Goal: Information Seeking & Learning: Learn about a topic

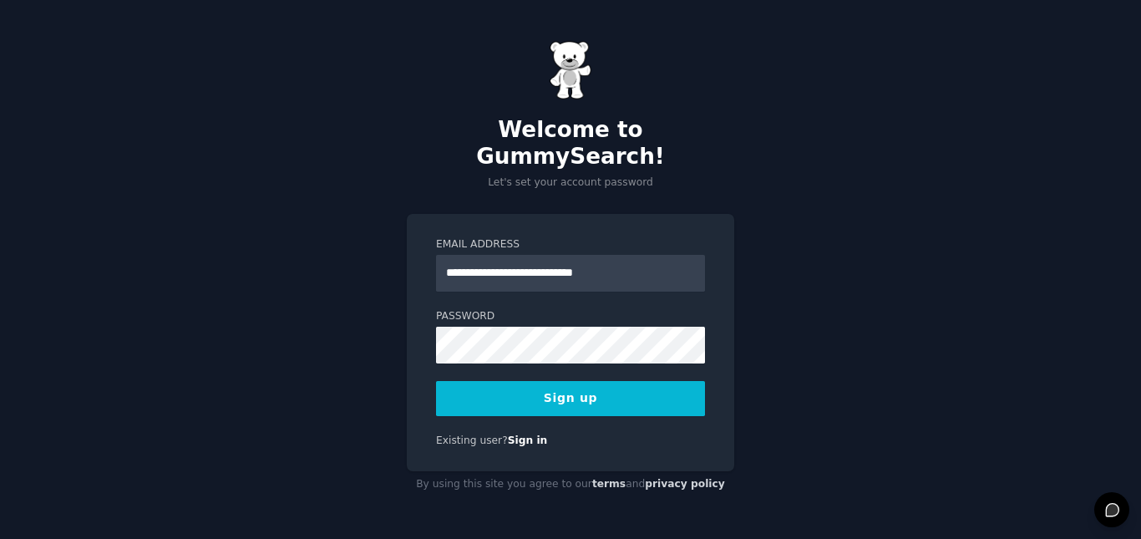
type input "**********"
click at [584, 387] on button "Sign up" at bounding box center [570, 398] width 269 height 35
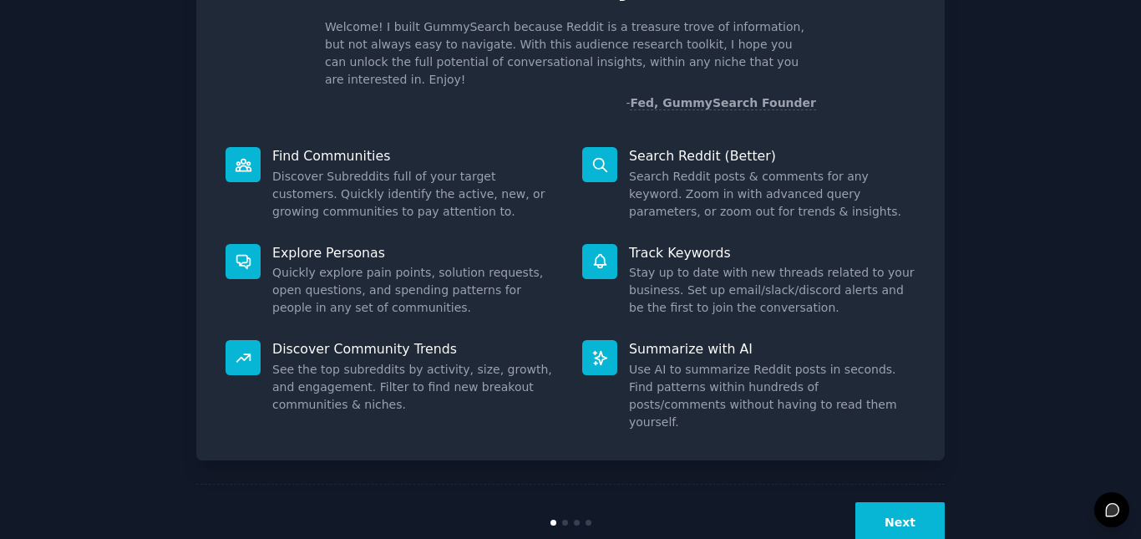
scroll to position [115, 0]
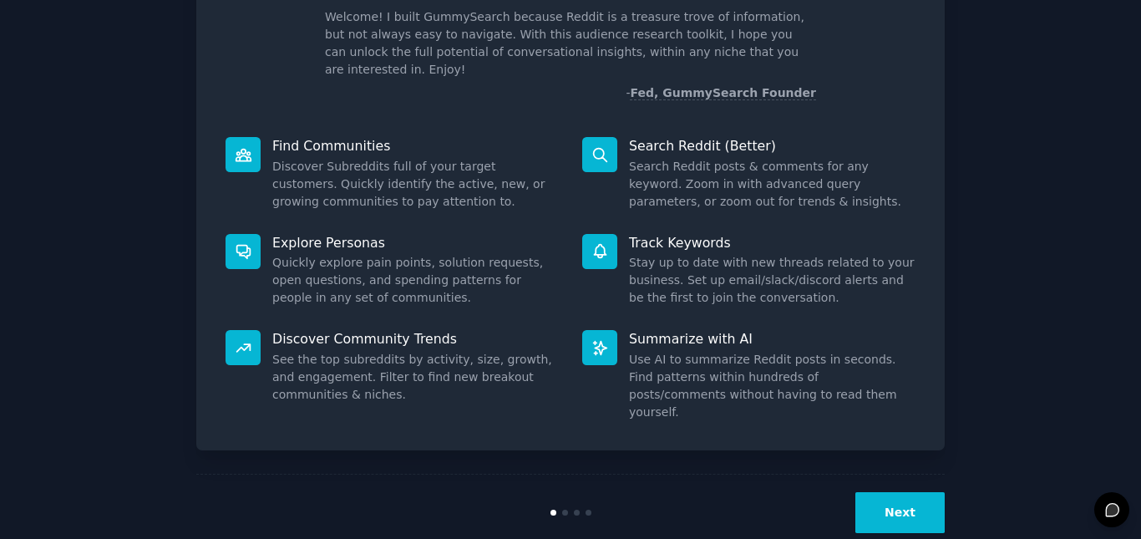
click at [926, 492] on button "Next" at bounding box center [899, 512] width 89 height 41
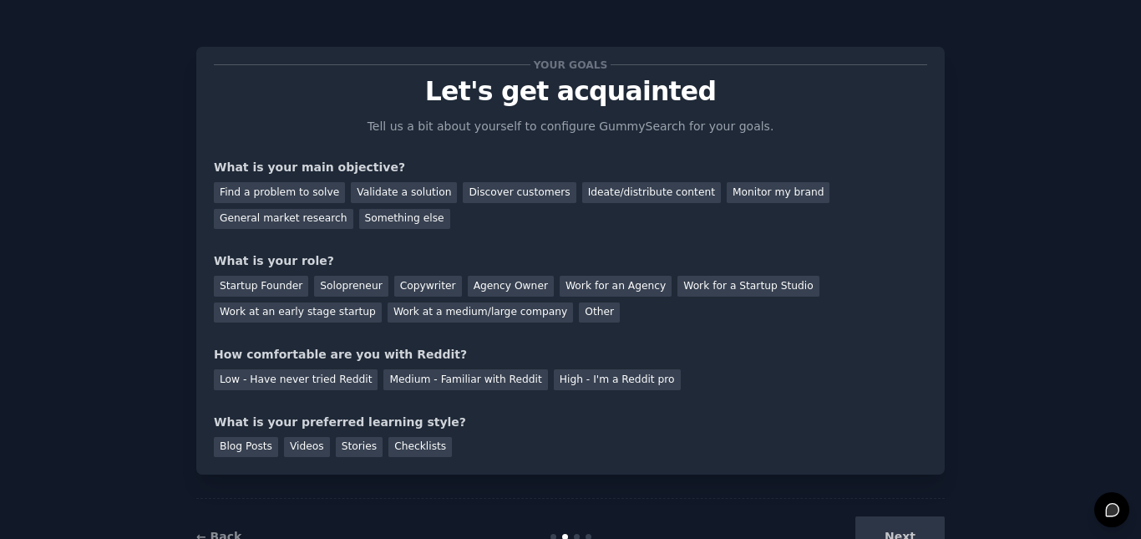
scroll to position [59, 0]
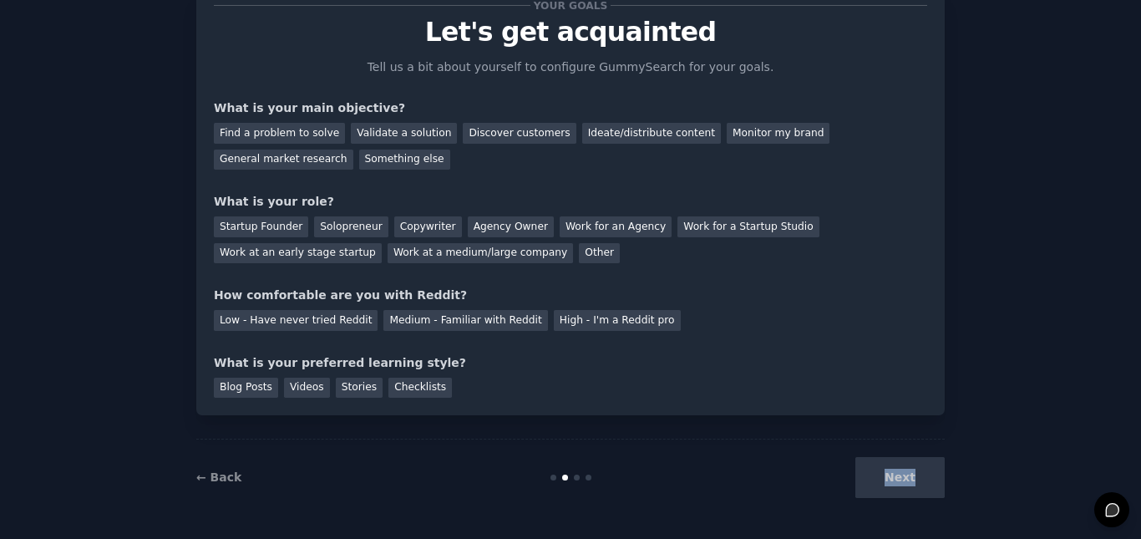
drag, startPoint x: 923, startPoint y: 473, endPoint x: 875, endPoint y: 482, distance: 48.5
click at [875, 482] on div "Next" at bounding box center [820, 477] width 250 height 41
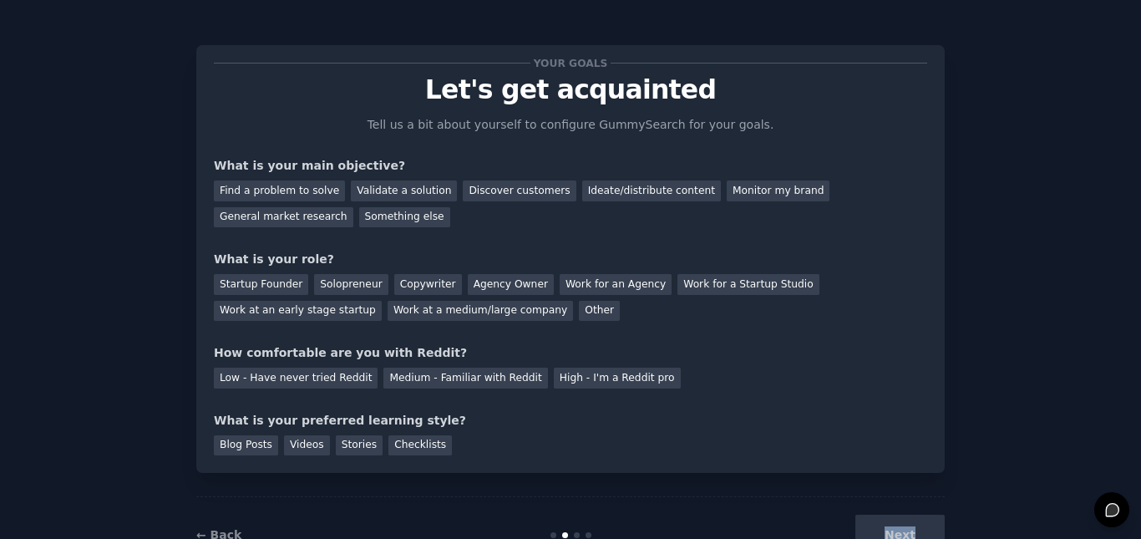
scroll to position [0, 0]
click at [353, 209] on div "General market research" at bounding box center [283, 219] width 139 height 21
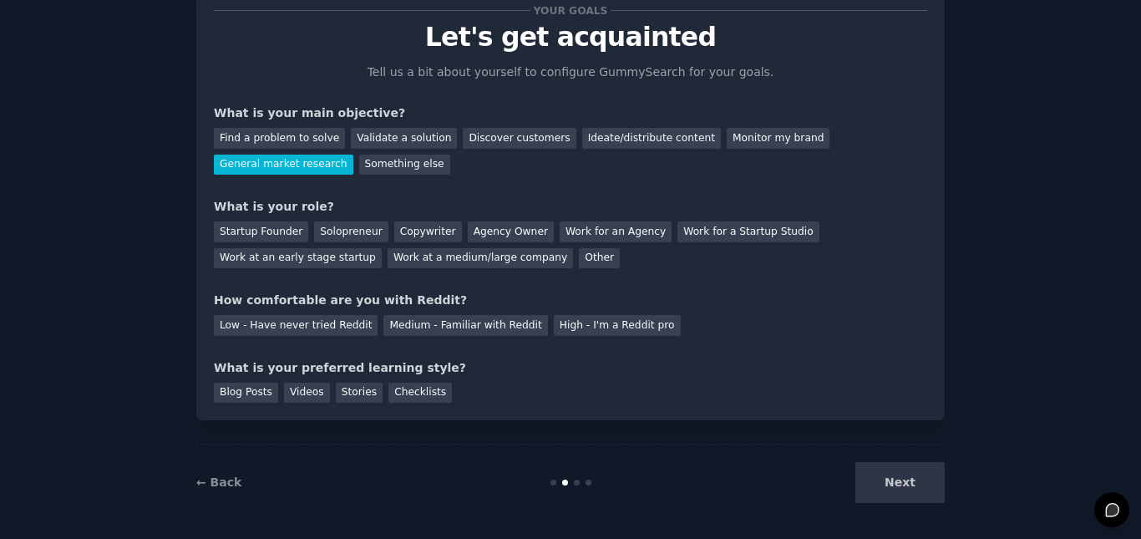
scroll to position [59, 0]
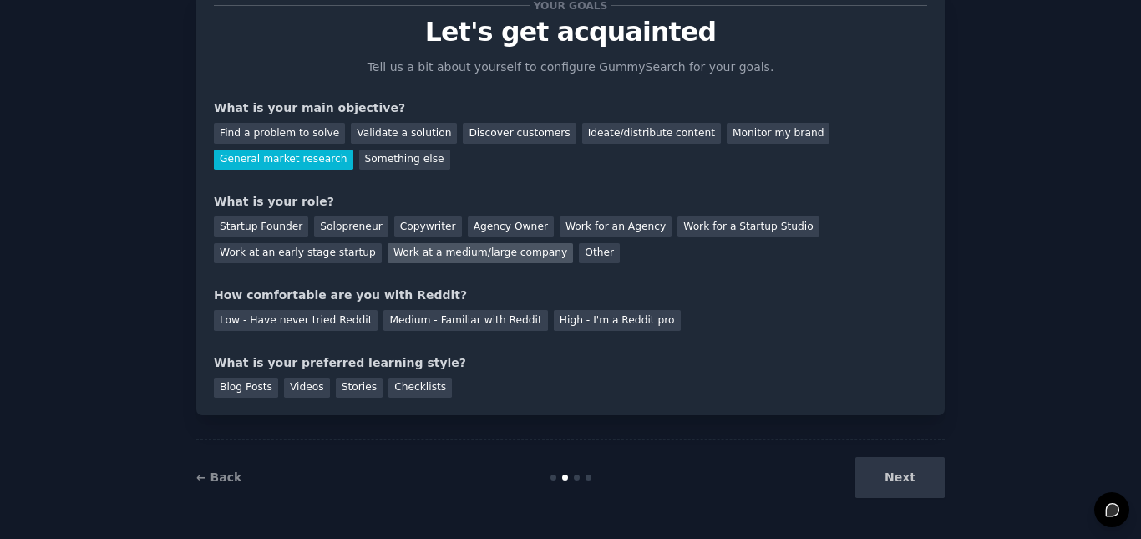
click at [388, 254] on div "Work at a medium/large company" at bounding box center [480, 253] width 185 height 21
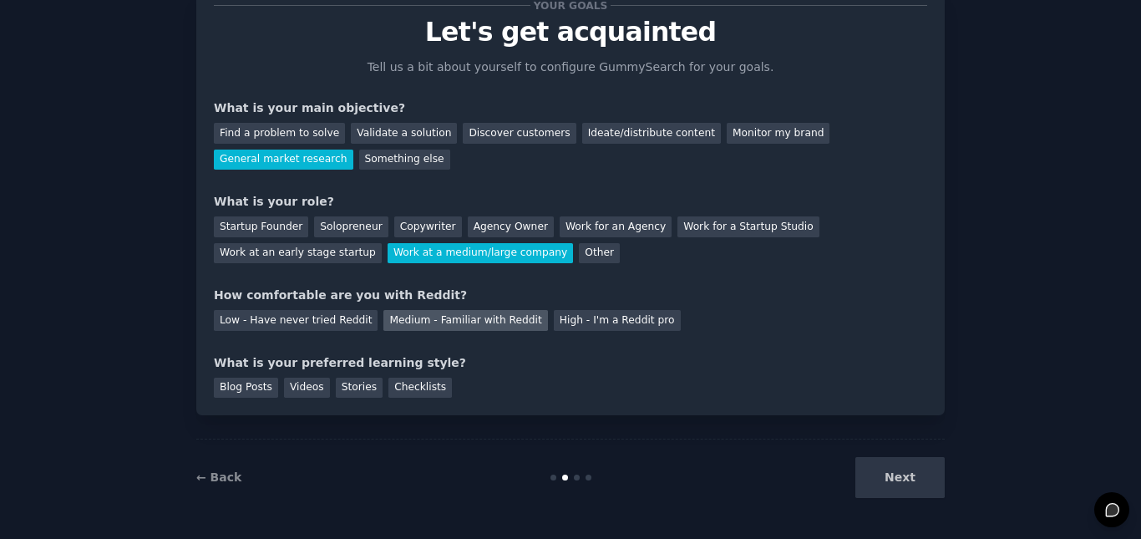
click at [451, 321] on div "Medium - Familiar with Reddit" at bounding box center [465, 320] width 164 height 21
click at [234, 385] on div "Blog Posts" at bounding box center [246, 388] width 64 height 21
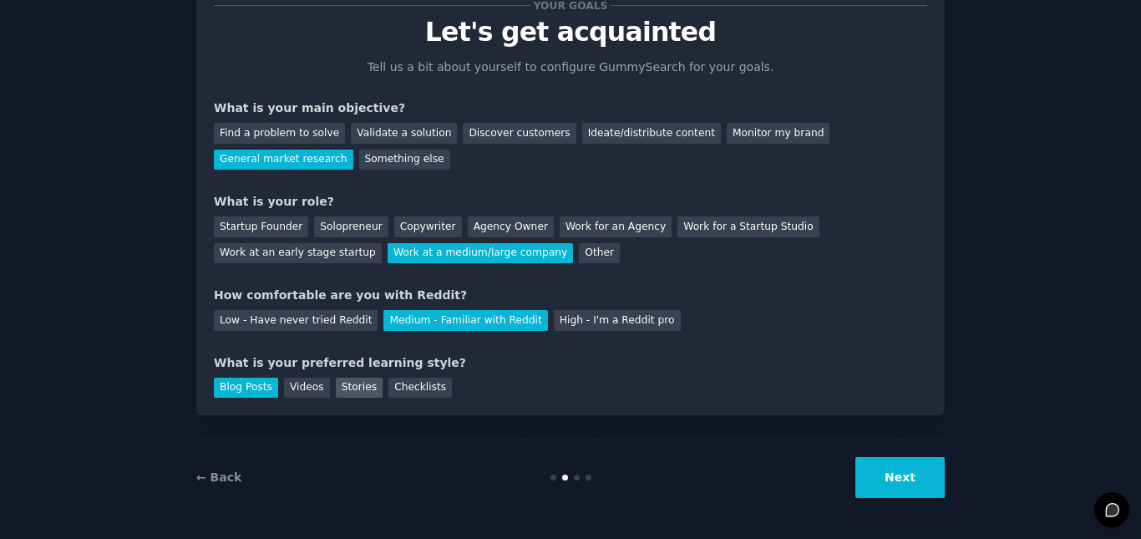
click at [348, 387] on div "Stories" at bounding box center [359, 388] width 47 height 21
click at [236, 379] on div "Blog Posts" at bounding box center [246, 388] width 64 height 21
click at [895, 479] on button "Next" at bounding box center [899, 477] width 89 height 41
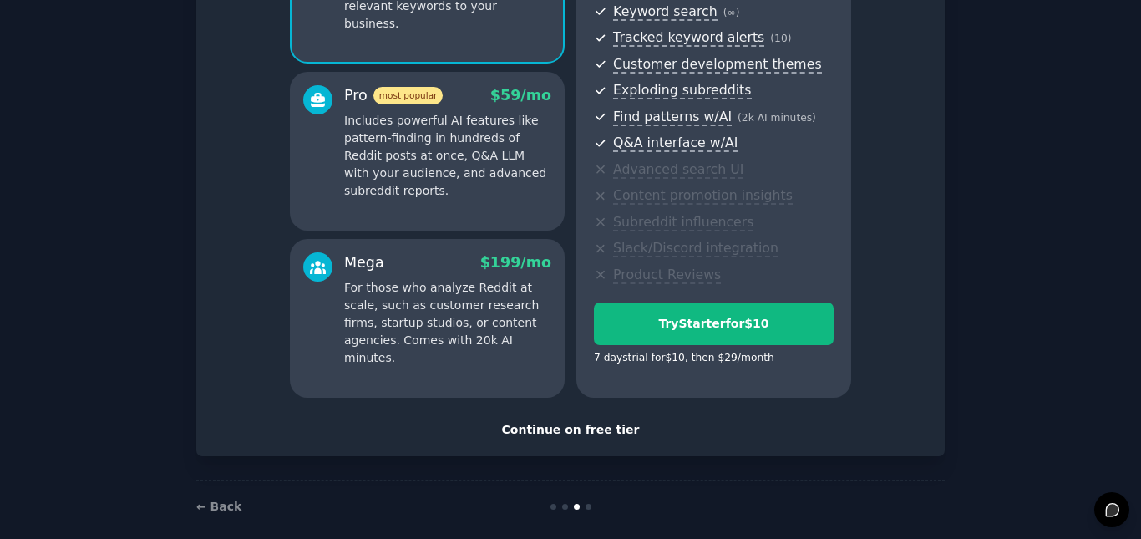
scroll to position [256, 0]
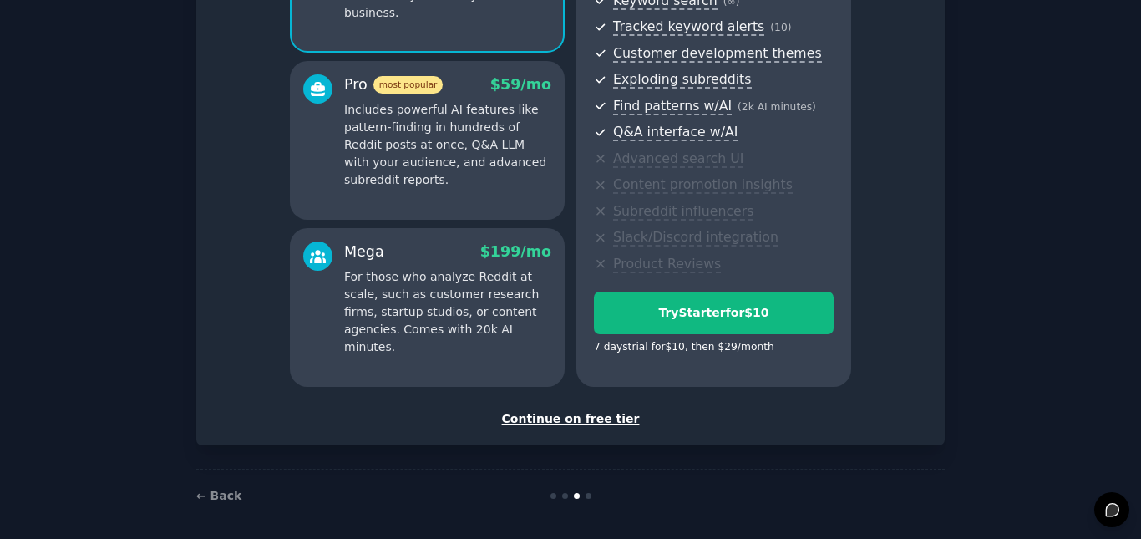
click at [567, 423] on div "Continue on free tier" at bounding box center [570, 419] width 713 height 18
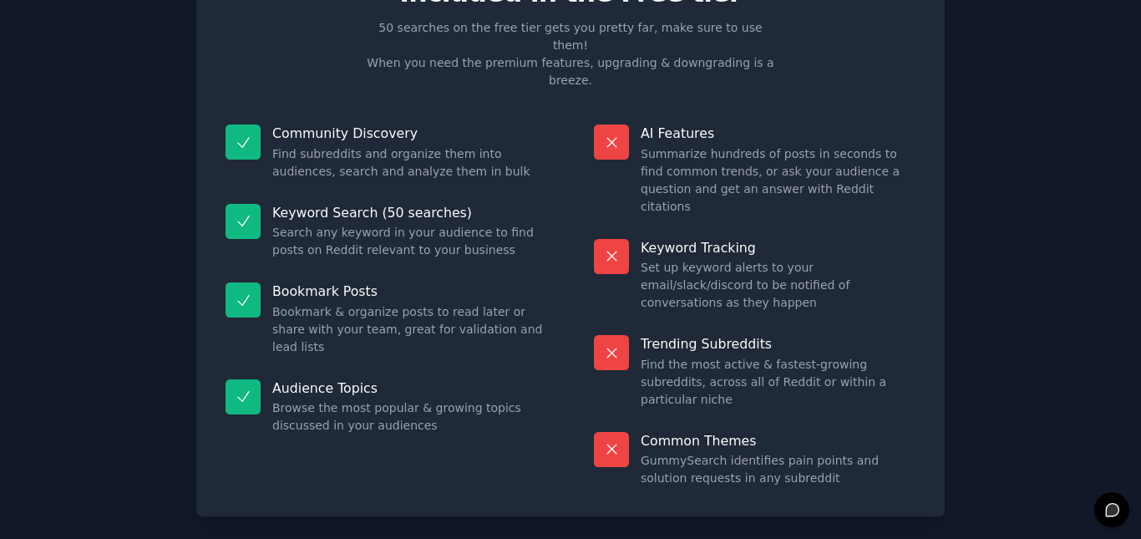
scroll to position [102, 0]
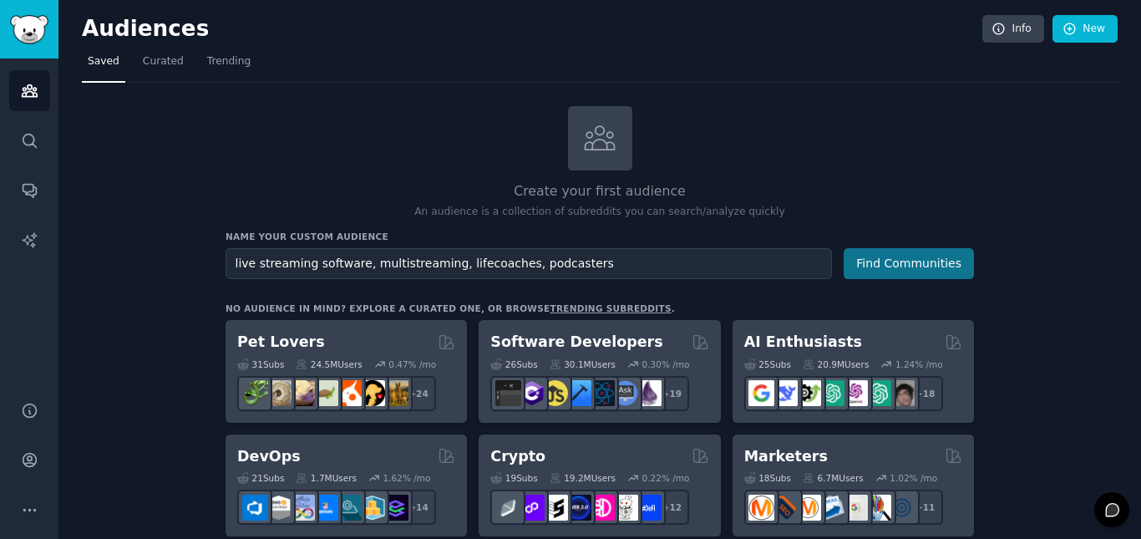
type input "live streaming software, multistreaming, lifecoaches, podcasters"
click at [916, 257] on button "Find Communities" at bounding box center [909, 263] width 130 height 31
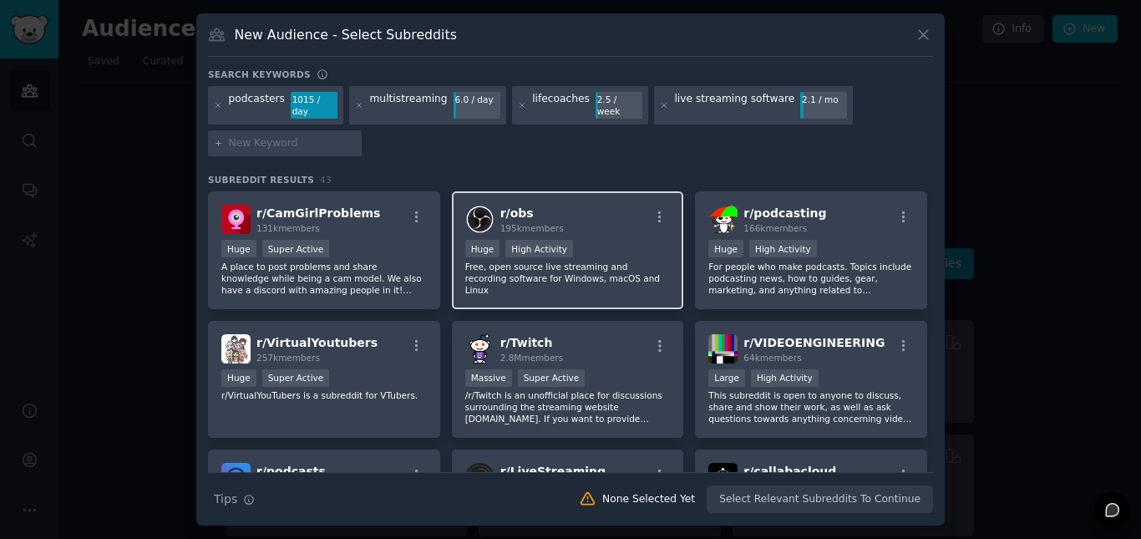
click at [535, 261] on p "Free, open source live streaming and recording software for Windows, macOS and …" at bounding box center [567, 278] width 205 height 35
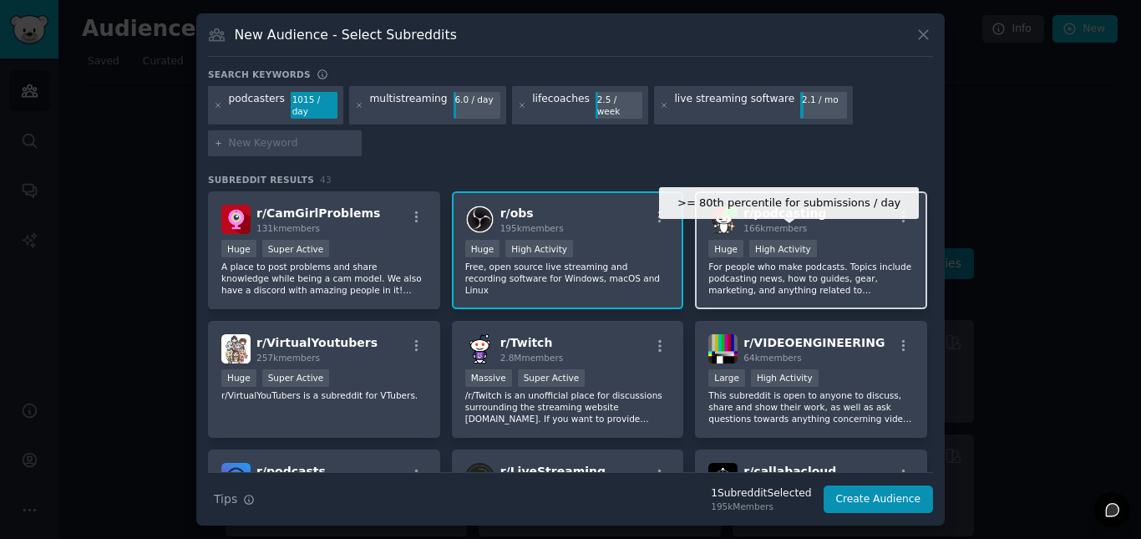
click at [798, 248] on div "High Activity" at bounding box center [783, 249] width 68 height 18
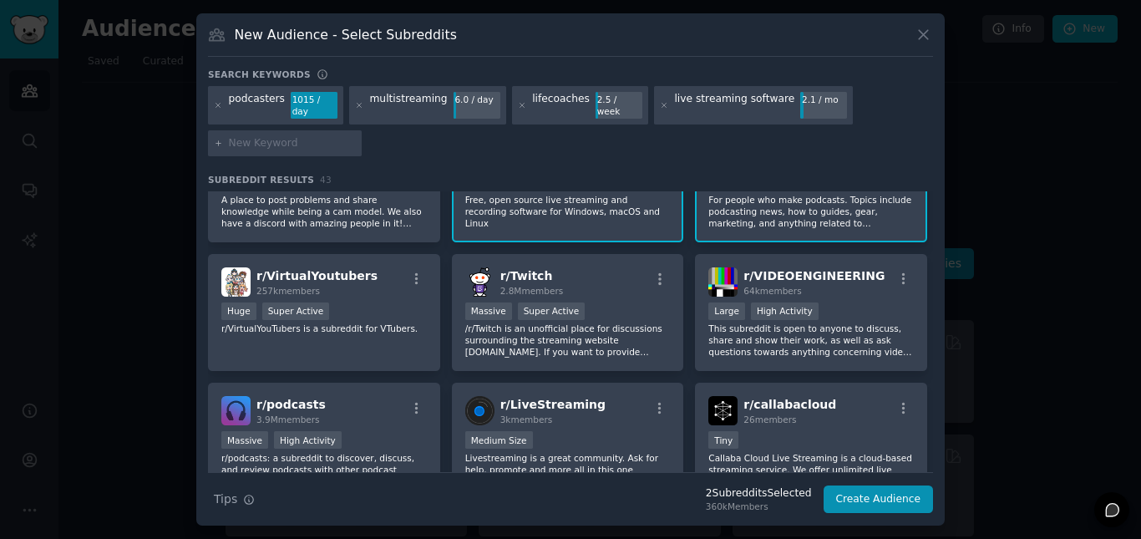
scroll to position [68, 0]
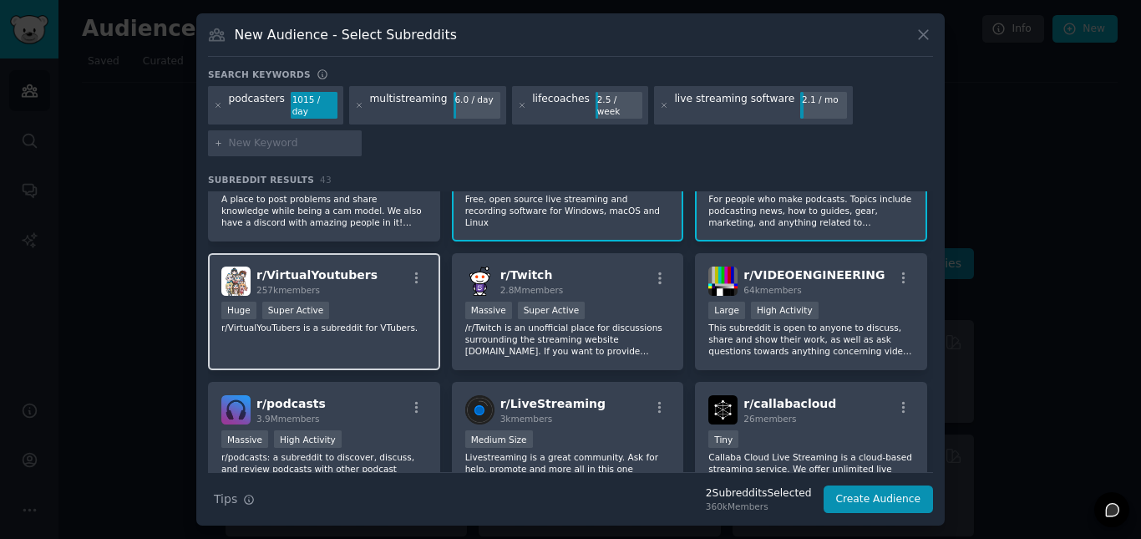
click at [344, 322] on p "r/VirtualYouTubers is a subreddit for VTubers." at bounding box center [323, 328] width 205 height 12
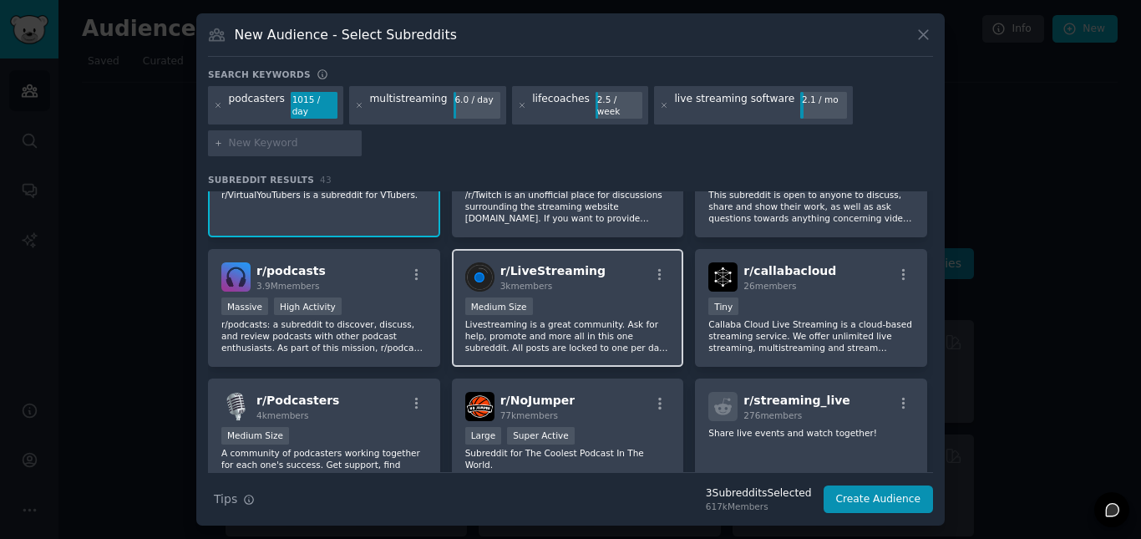
scroll to position [201, 0]
click at [584, 317] on p "Livestreaming is a great community. Ask for help, promote and more all in this …" at bounding box center [567, 334] width 205 height 35
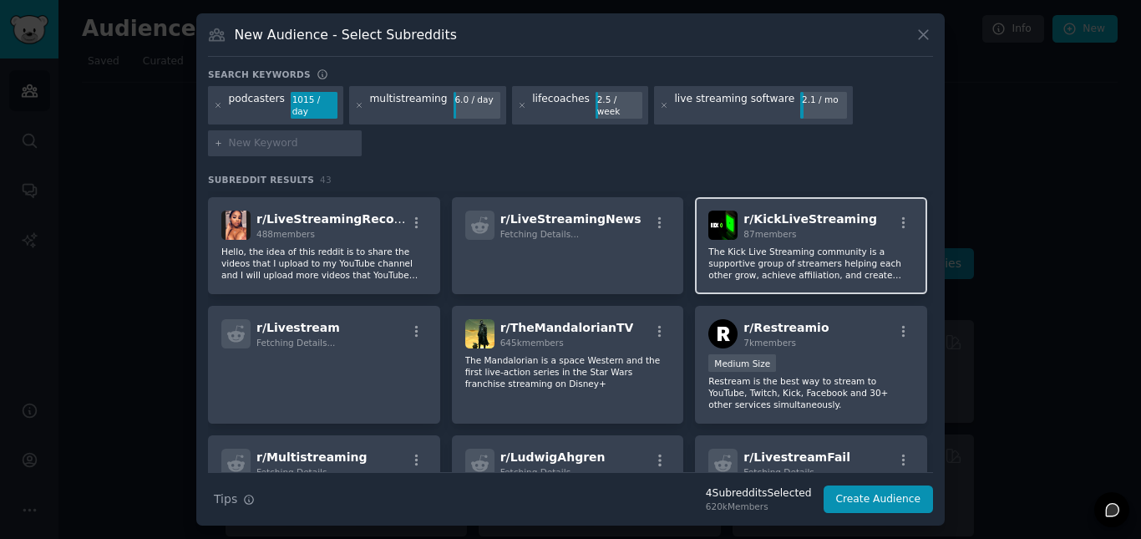
scroll to position [512, 0]
click at [835, 246] on p "The Kick Live Streaming community is a supportive group of streamers helping ea…" at bounding box center [810, 261] width 205 height 35
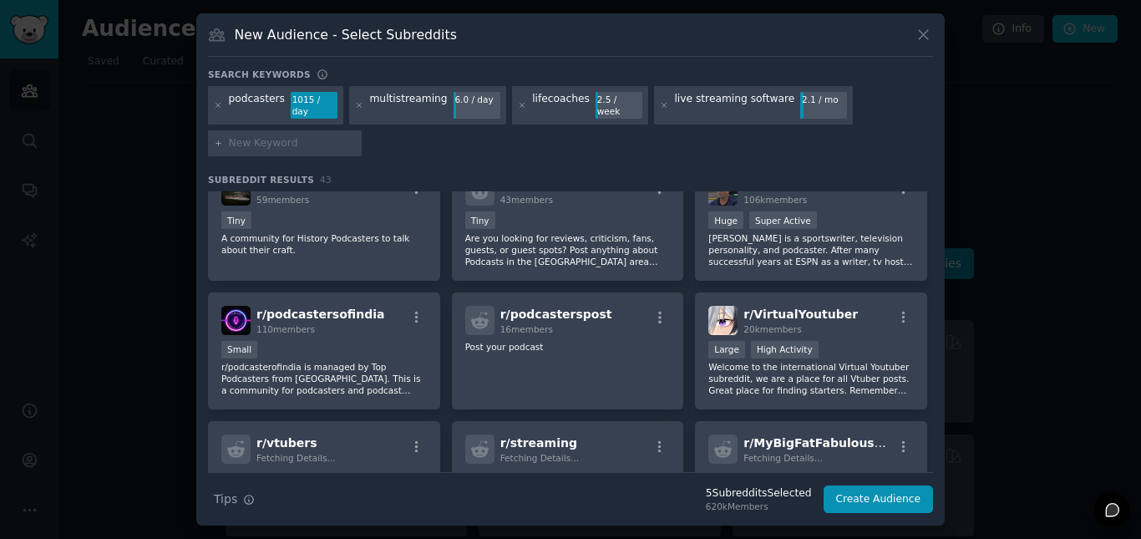
scroll to position [1021, 0]
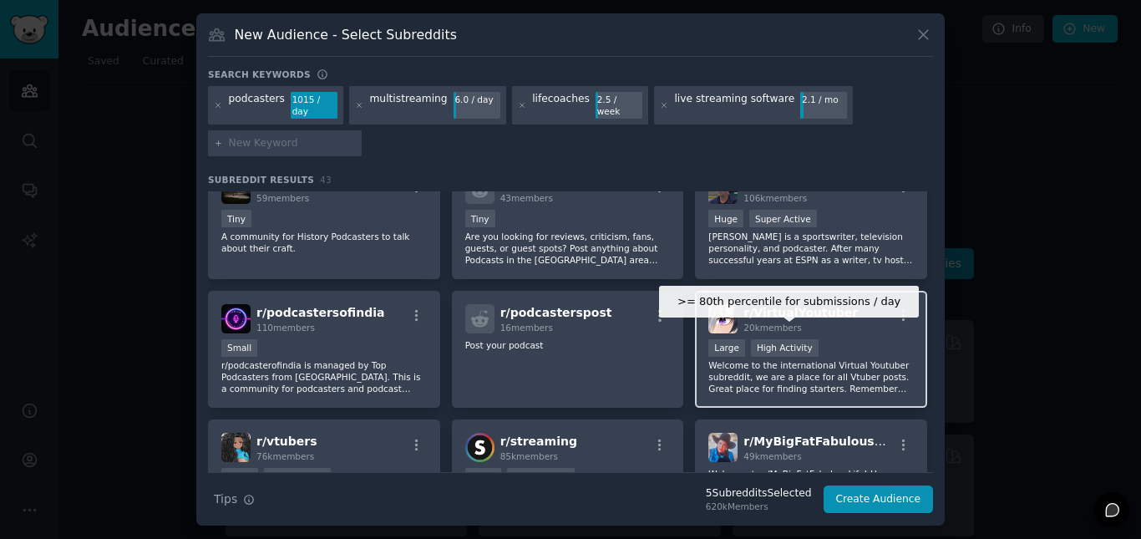
click at [751, 349] on div "High Activity" at bounding box center [785, 348] width 68 height 18
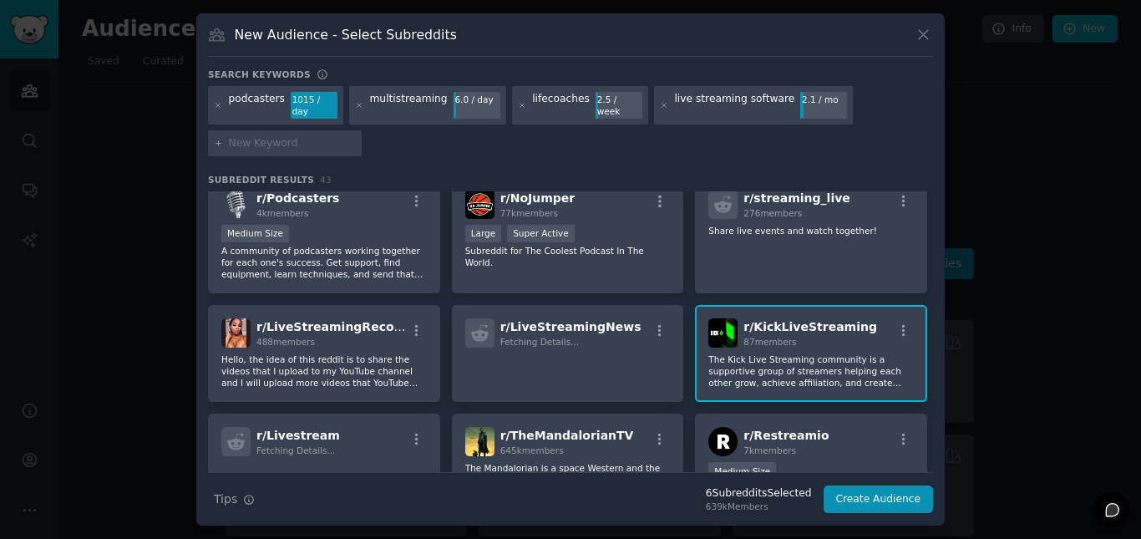
scroll to position [0, 0]
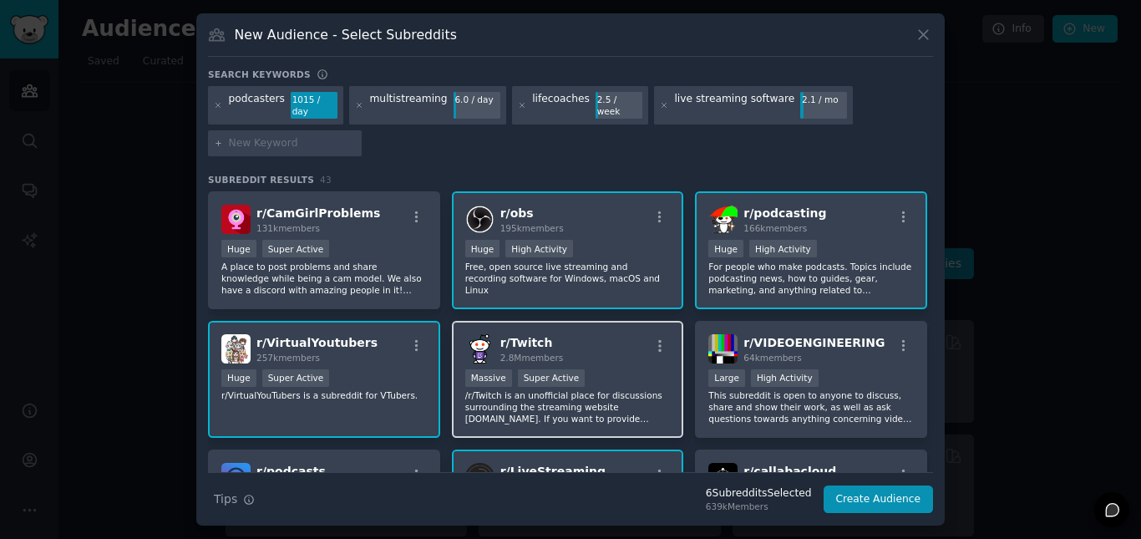
click at [508, 382] on div "1,000,000+ members Massive Super Active" at bounding box center [567, 379] width 205 height 21
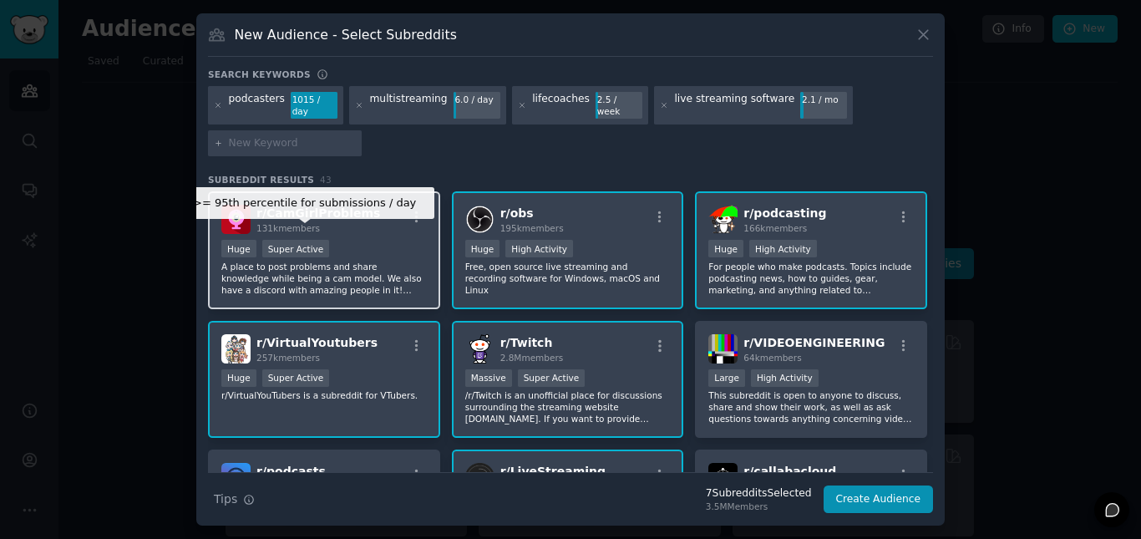
click at [295, 244] on div "Super Active" at bounding box center [296, 249] width 68 height 18
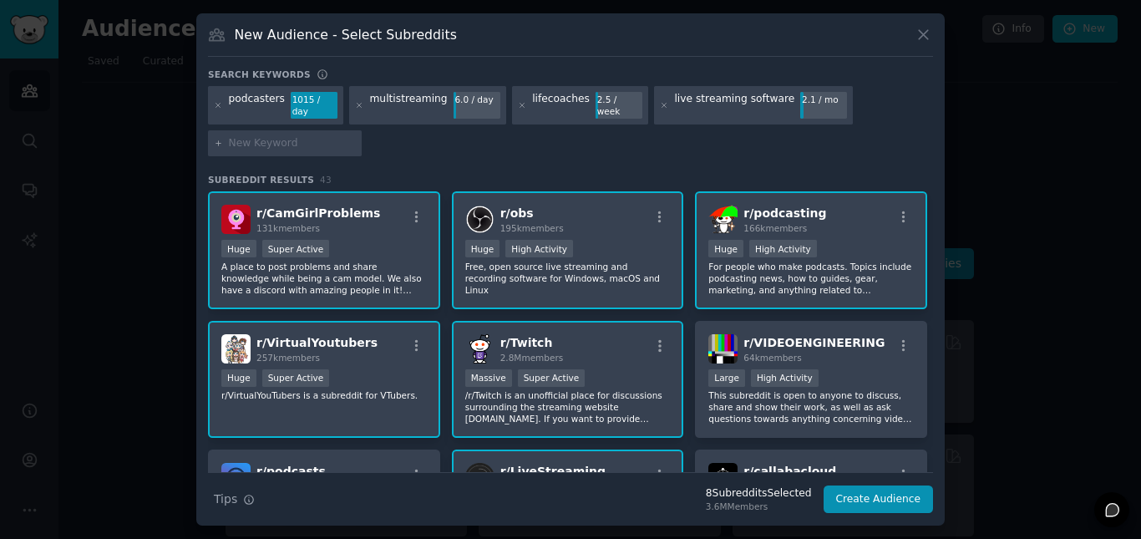
scroll to position [117, 0]
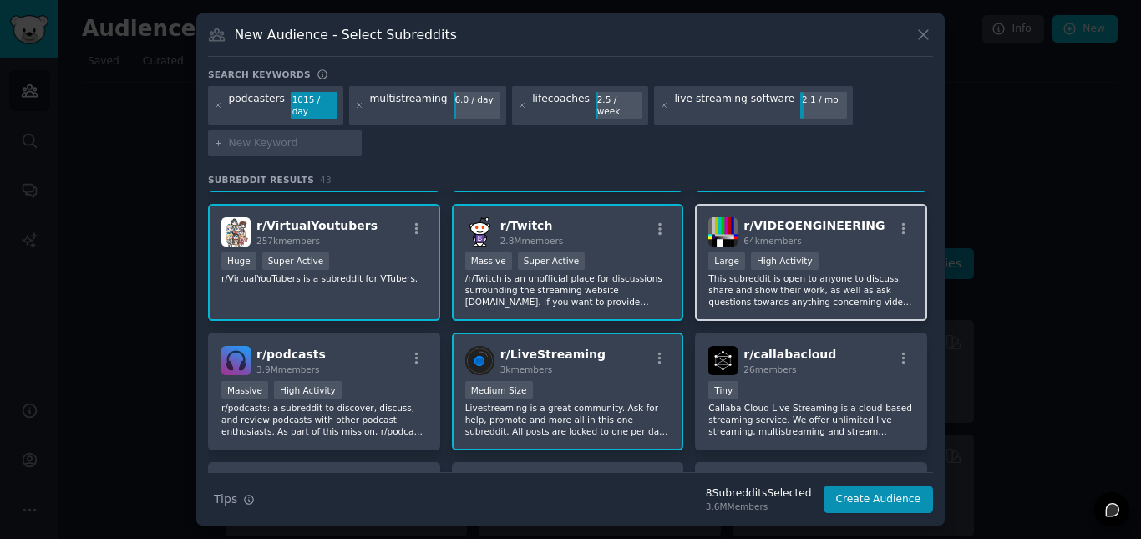
click at [835, 252] on div "Large High Activity" at bounding box center [810, 262] width 205 height 21
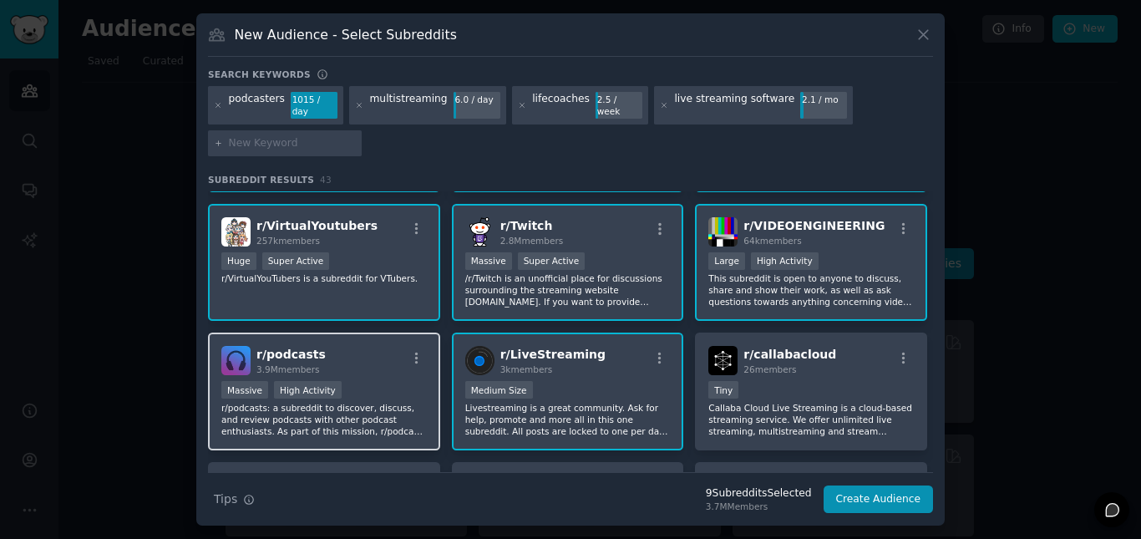
click at [357, 394] on div "Massive High Activity" at bounding box center [323, 391] width 205 height 21
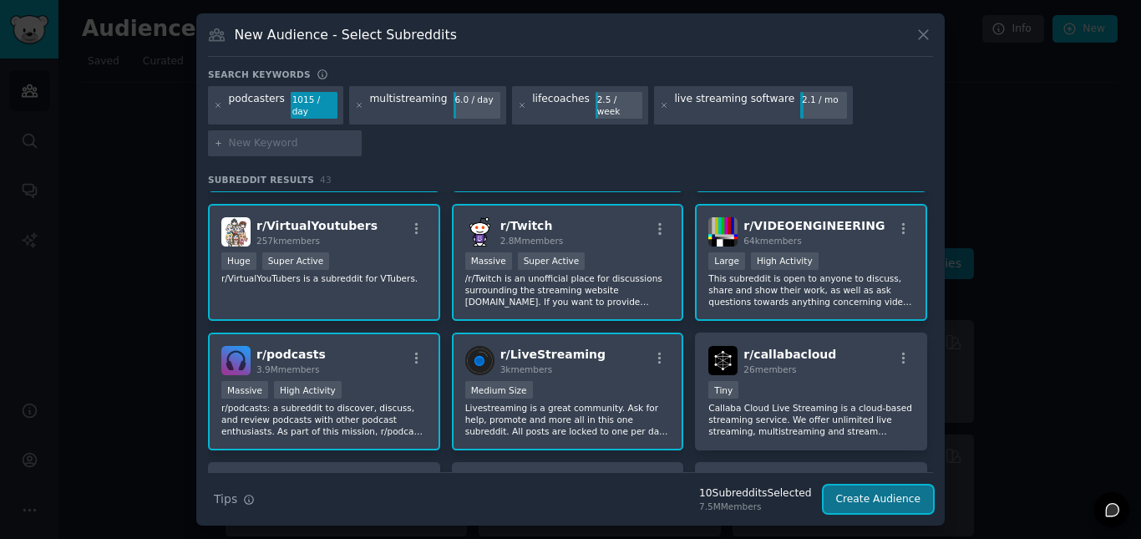
click at [881, 502] on button "Create Audience" at bounding box center [879, 499] width 110 height 28
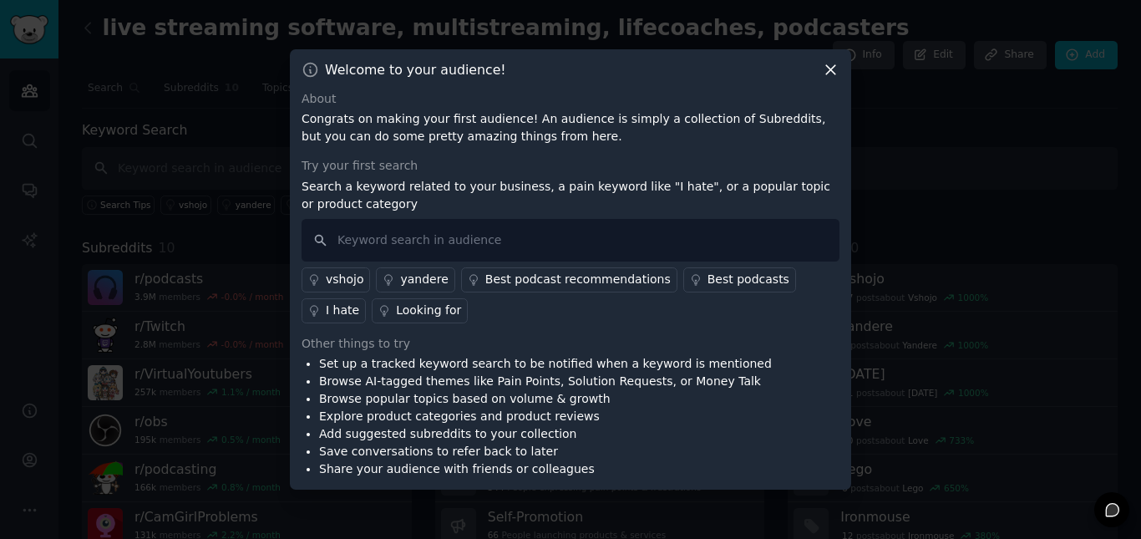
click at [830, 71] on icon at bounding box center [831, 70] width 18 height 18
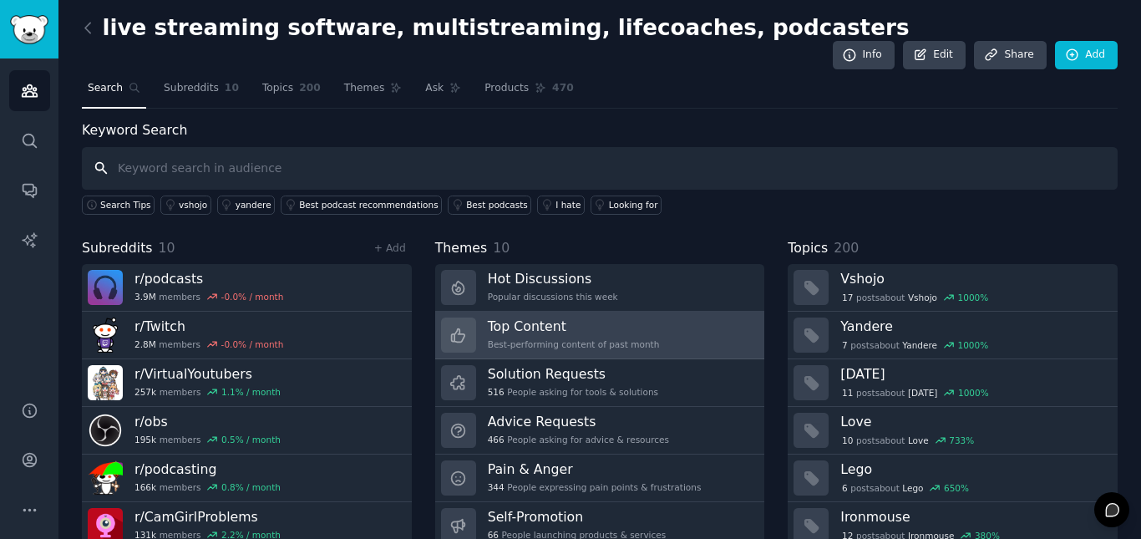
scroll to position [38, 0]
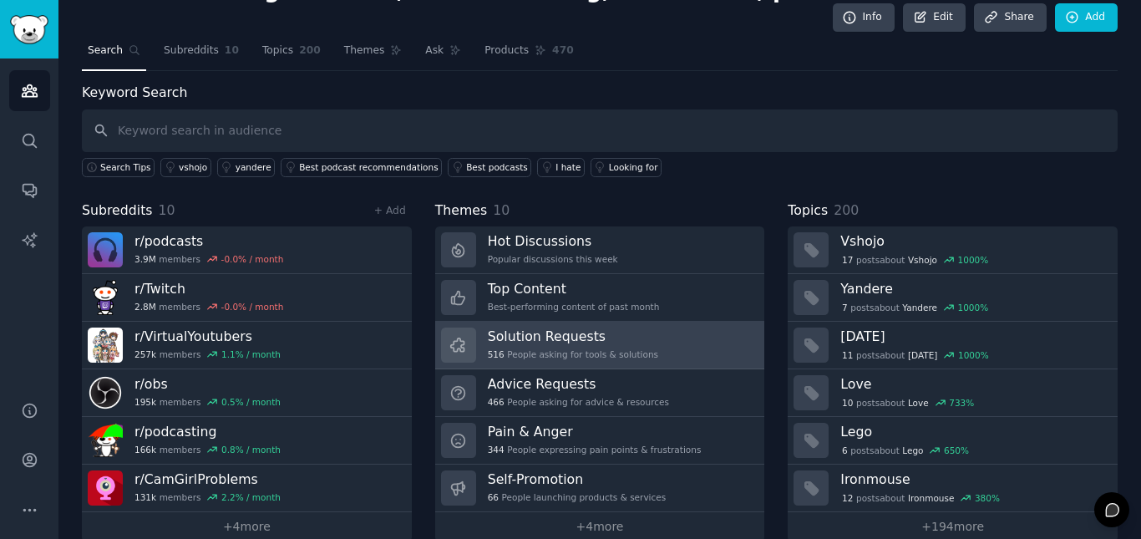
click at [512, 327] on h3 "Solution Requests" at bounding box center [573, 336] width 170 height 18
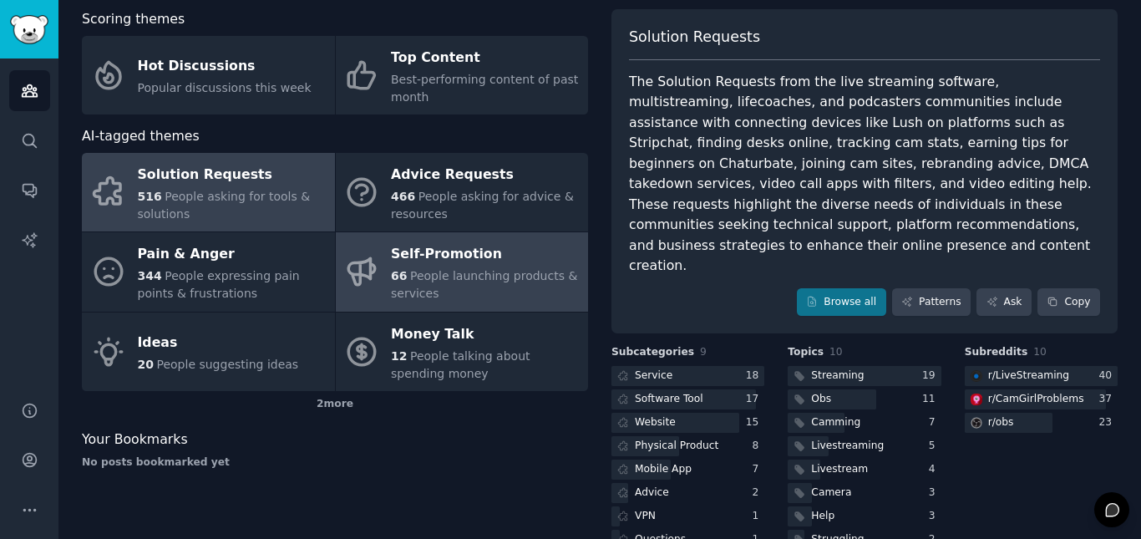
scroll to position [112, 0]
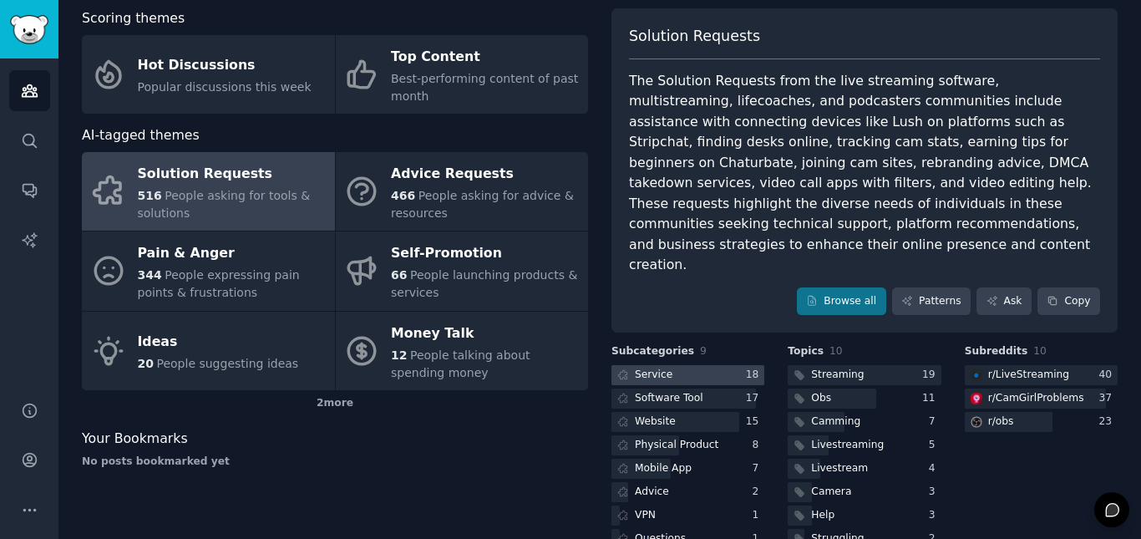
click at [651, 367] on div "Service" at bounding box center [654, 374] width 38 height 15
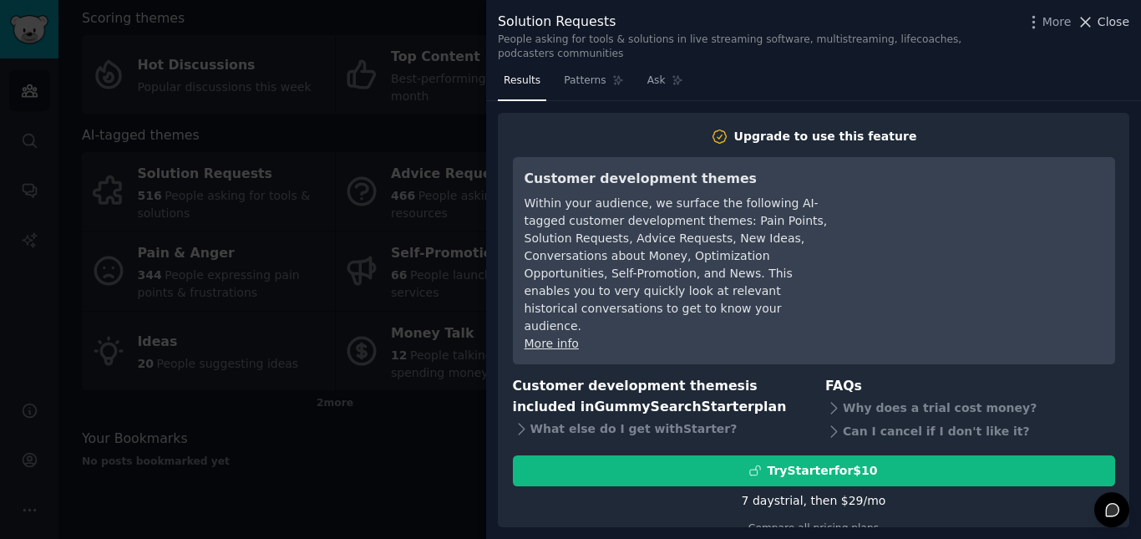
click at [1094, 19] on icon at bounding box center [1086, 22] width 18 height 18
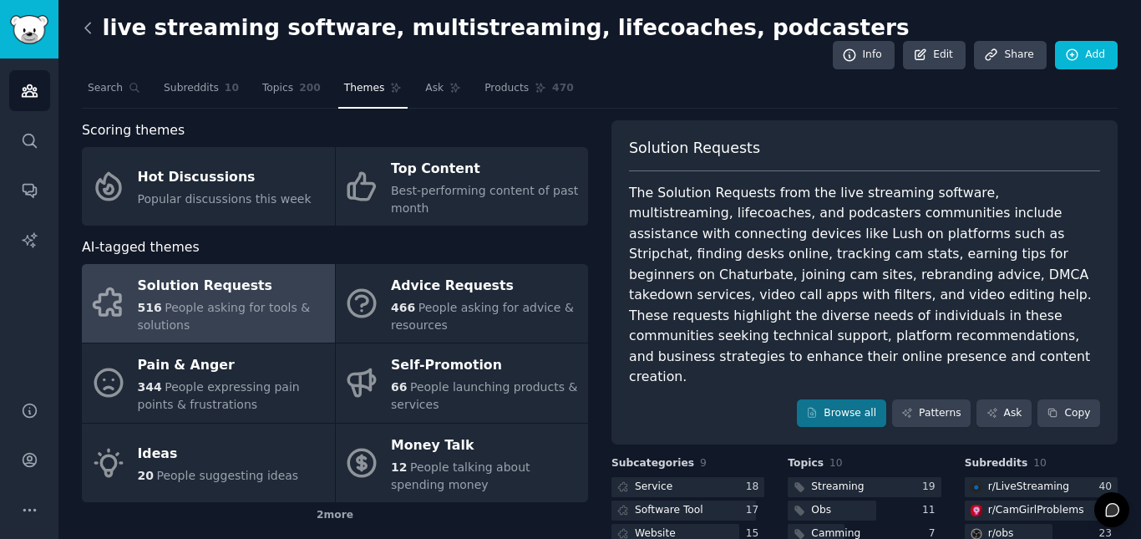
click at [86, 27] on icon at bounding box center [87, 28] width 5 height 10
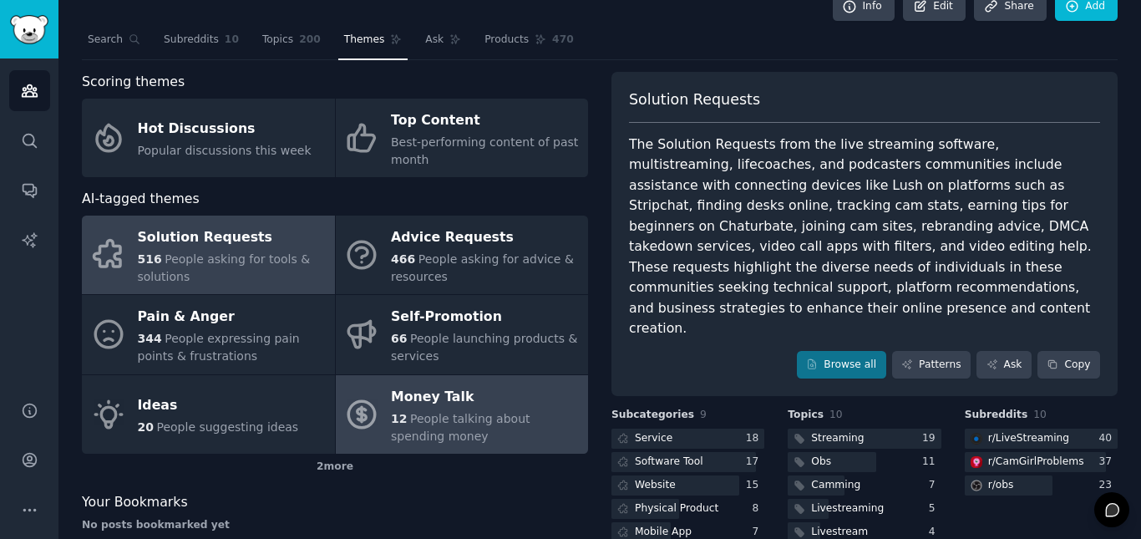
scroll to position [48, 0]
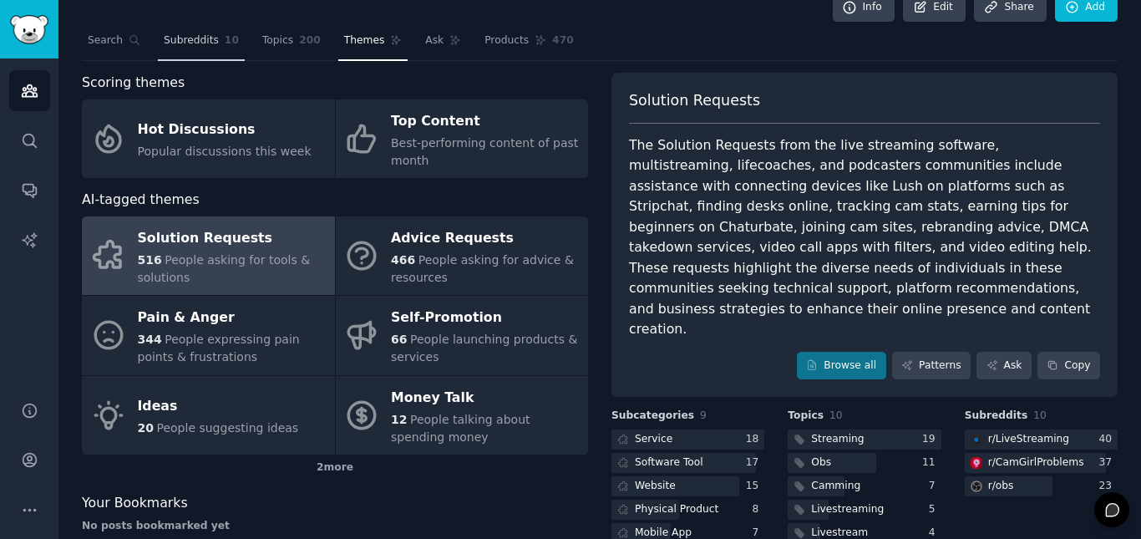
scroll to position [38, 0]
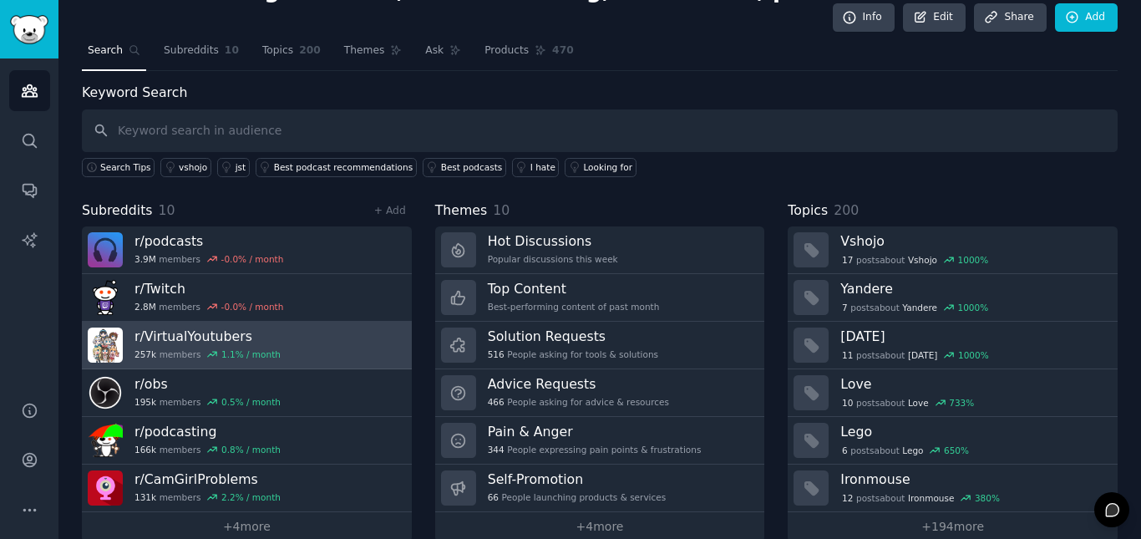
click at [223, 327] on h3 "r/ VirtualYoutubers" at bounding box center [207, 336] width 146 height 18
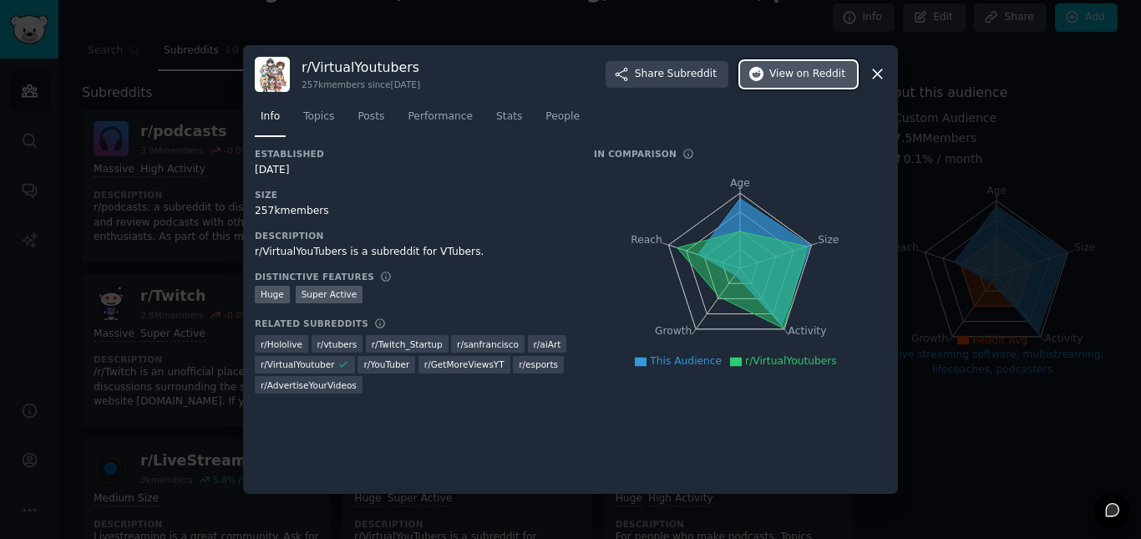
click at [821, 69] on span "on Reddit" at bounding box center [821, 74] width 48 height 15
